Goal: Information Seeking & Learning: Compare options

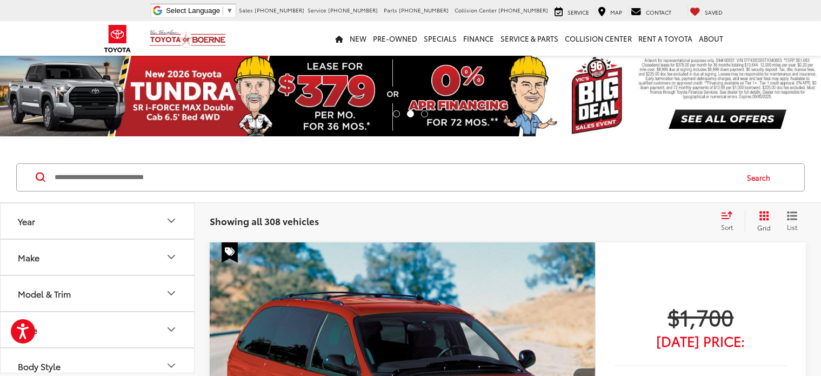
click at [122, 177] on input "Search by Make, Model, or Keyword" at bounding box center [395, 177] width 683 height 26
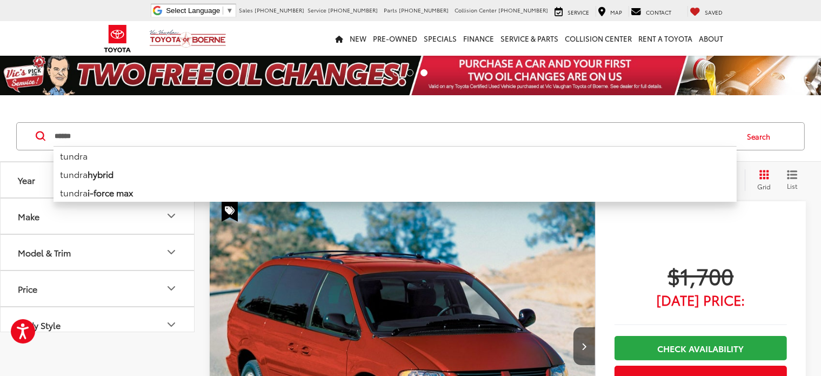
type input "******"
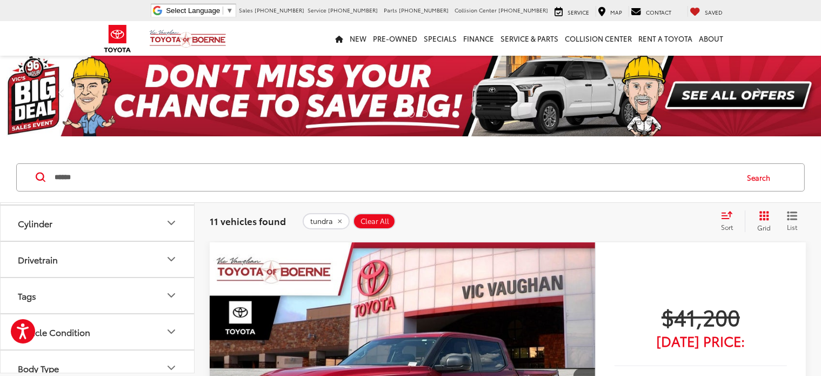
scroll to position [297, 0]
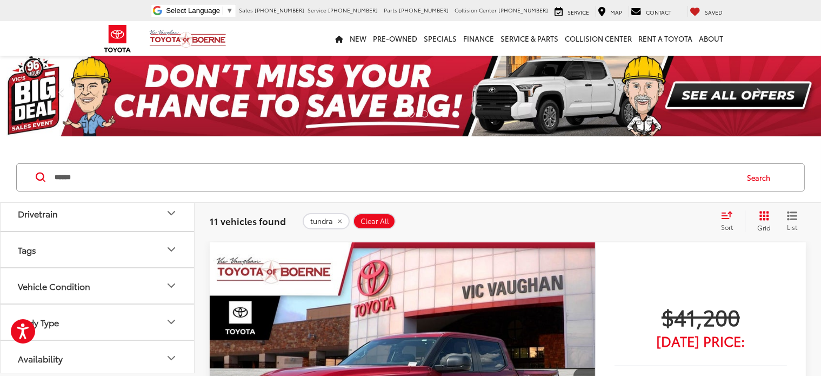
click at [171, 209] on icon "Drivetrain" at bounding box center [171, 212] width 13 height 13
click at [18, 237] on label "4WD (8)" at bounding box center [36, 240] width 45 height 18
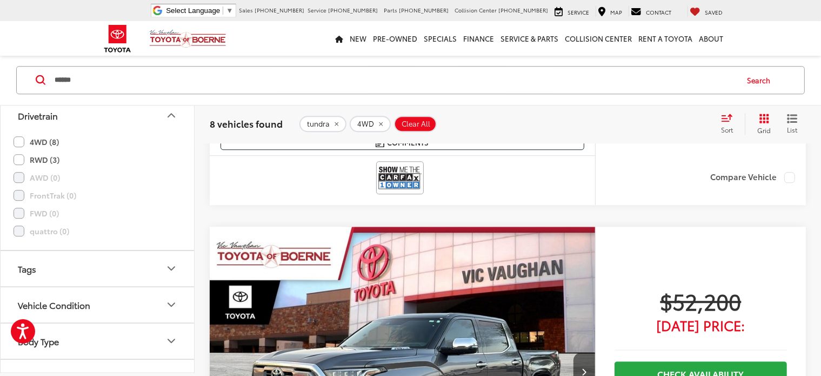
scroll to position [3135, 0]
